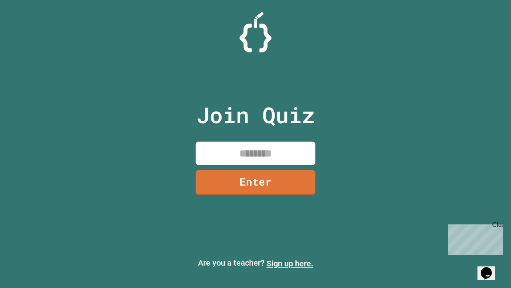
click at [290, 263] on link "Sign up here." at bounding box center [290, 263] width 47 height 10
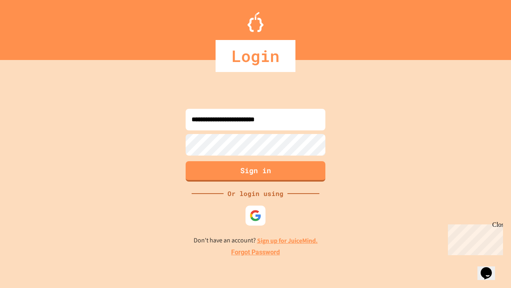
type input "**********"
